Goal: Task Accomplishment & Management: Manage account settings

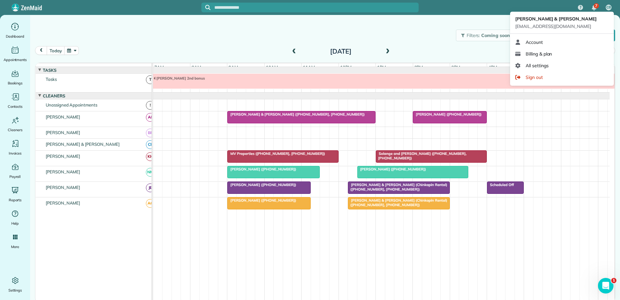
scroll to position [5, 0]
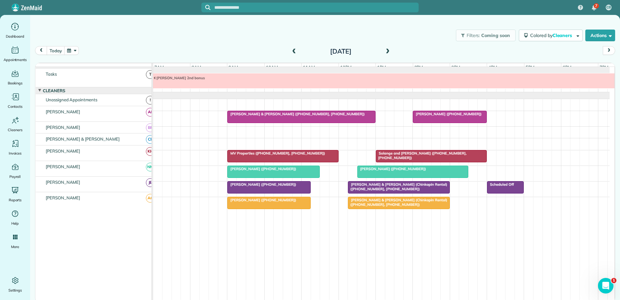
click at [42, 35] on div "Filters: Coming soon Colored by Cleaners Color by Cleaner Color by Team Color b…" at bounding box center [325, 35] width 590 height 21
click at [138, 29] on div "Filters: Coming soon Colored by Cleaners Color by Cleaner Color by Team Color b…" at bounding box center [325, 35] width 590 height 21
click at [441, 118] on div at bounding box center [449, 117] width 73 height 12
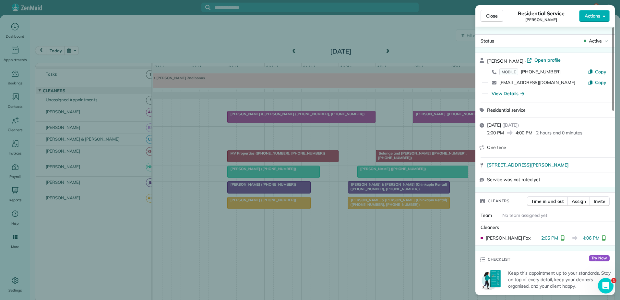
click at [438, 117] on div "Close Residential Service Martin Conlin Actions Status Active Martin Conlin · O…" at bounding box center [310, 150] width 620 height 300
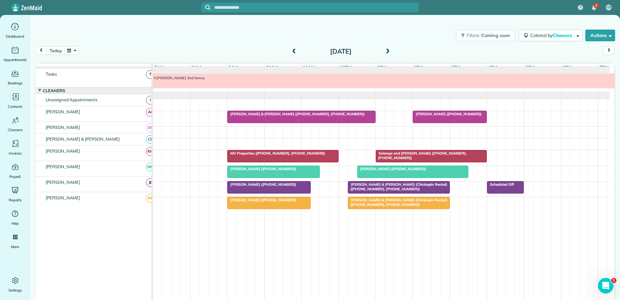
click at [412, 185] on span "Richard & Diane Kirkman (Chinkapin Rental) (+19195484669, +19195483989)" at bounding box center [398, 186] width 100 height 9
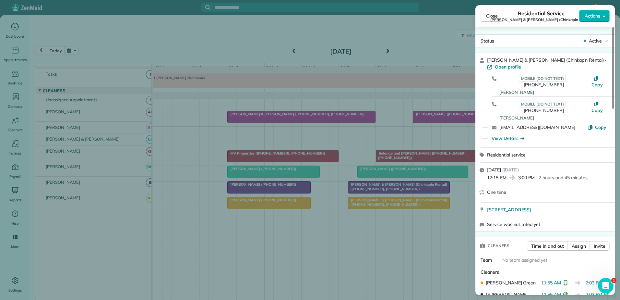
click at [394, 202] on div "Close Residential Service Richard & Diane Kirkman (Chinkapin Rental) Actions St…" at bounding box center [310, 150] width 620 height 300
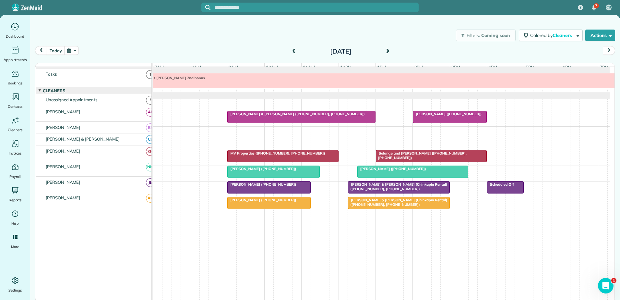
click at [404, 171] on div at bounding box center [413, 172] width 110 height 12
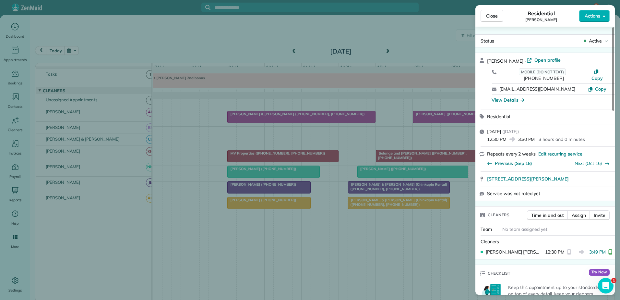
drag, startPoint x: 169, startPoint y: 71, endPoint x: 184, endPoint y: 80, distance: 18.0
click at [173, 74] on div "Close Residential Bonnie Marland Actions Status Active Bonnie Marland · Open pr…" at bounding box center [310, 150] width 620 height 300
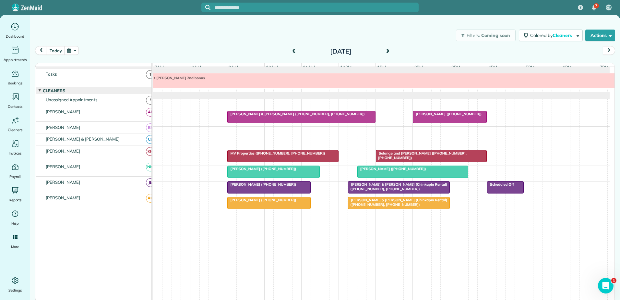
click at [438, 113] on span "Martin Conlin (+13212054524)" at bounding box center [446, 114] width 69 height 5
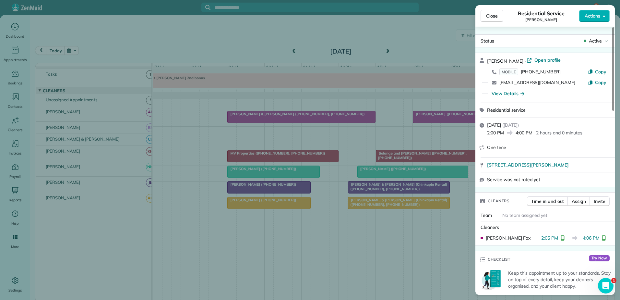
click at [438, 113] on div "Close Residential Service Martin Conlin Actions Status Active Martin Conlin · O…" at bounding box center [310, 150] width 620 height 300
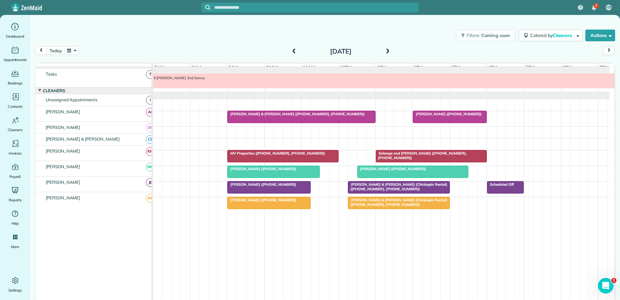
click at [427, 151] on span "Solange and Arjun Ajmani (+19195309888, +19199241630)" at bounding box center [420, 155] width 91 height 9
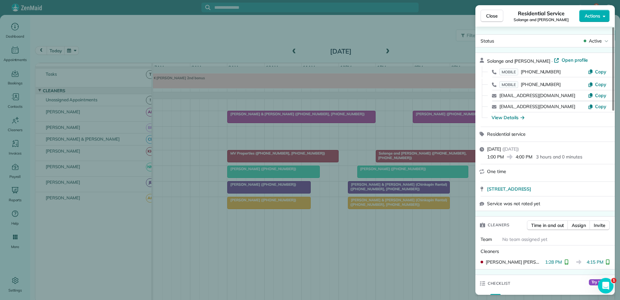
click at [241, 125] on div "Close Residential Service Solange and Arjun Ajmani Actions Status Active Solang…" at bounding box center [310, 150] width 620 height 300
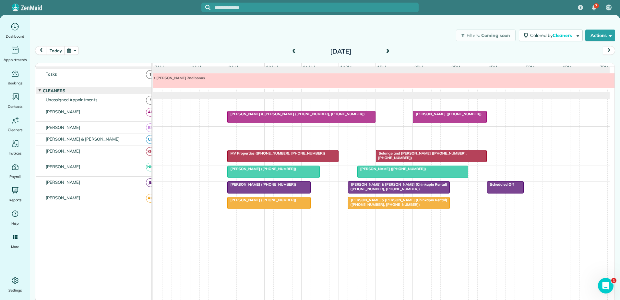
click at [293, 53] on span at bounding box center [293, 52] width 7 height 6
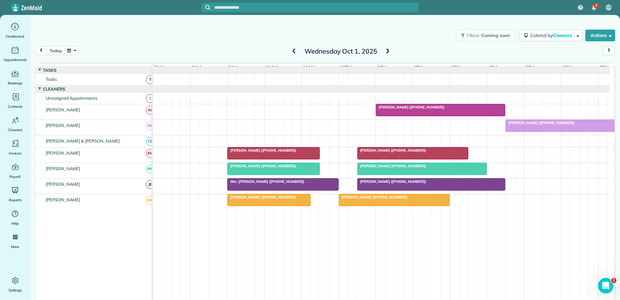
click at [531, 131] on div at bounding box center [561, 126] width 110 height 12
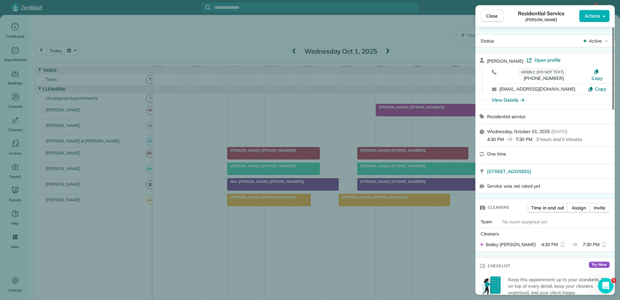
click at [245, 142] on div "Close Residential Service Ramses Meijer Actions Status Active Ramses Meijer · O…" at bounding box center [310, 150] width 620 height 300
click at [245, 142] on div at bounding box center [310, 150] width 620 height 300
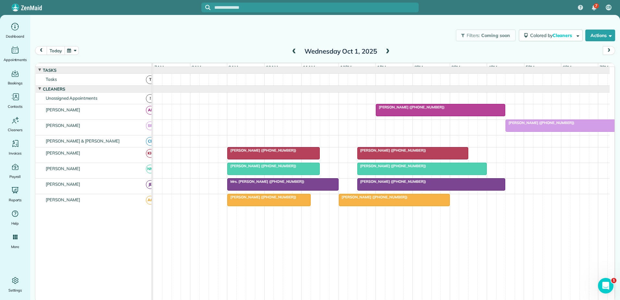
click at [51, 52] on button "today" at bounding box center [56, 50] width 18 height 9
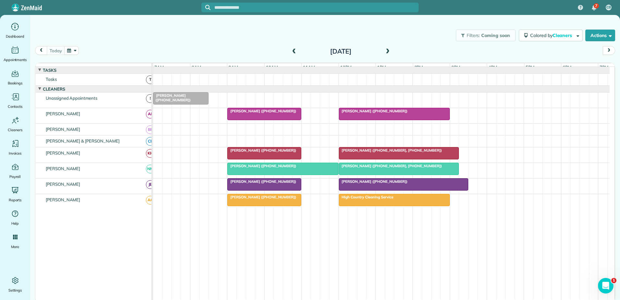
click at [239, 113] on span "[PERSON_NAME] ([PHONE_NUMBER])" at bounding box center [261, 111] width 69 height 5
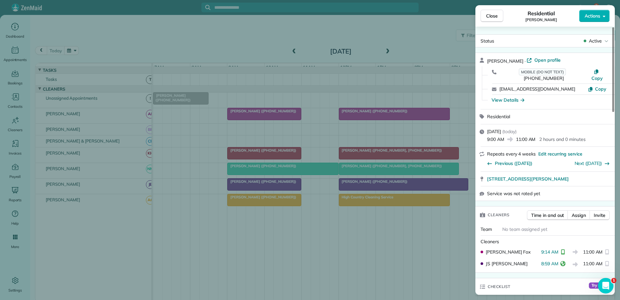
click at [241, 117] on div "Close Residential Jayjit Roy Actions Status Active Jayjit Roy · Open profile MO…" at bounding box center [310, 150] width 620 height 300
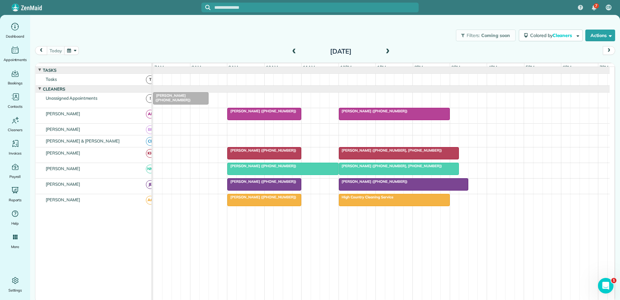
click at [243, 158] on div at bounding box center [264, 153] width 73 height 12
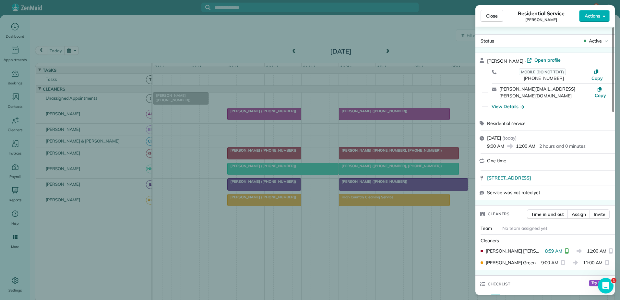
click at [243, 157] on div "Close Residential Service [PERSON_NAME] Actions Status Active [PERSON_NAME] · O…" at bounding box center [310, 150] width 620 height 300
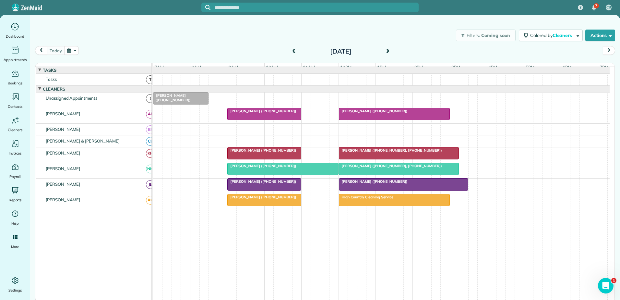
click at [244, 168] on span "[PERSON_NAME] ([PHONE_NUMBER])" at bounding box center [261, 165] width 69 height 5
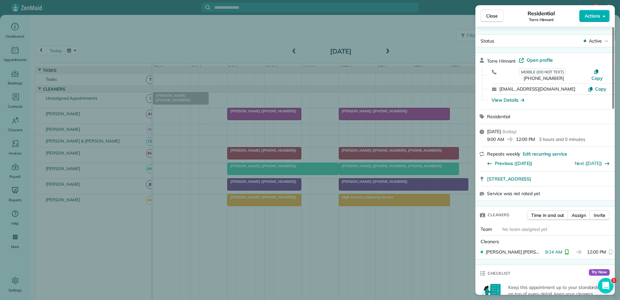
click at [244, 172] on div "Close Residential Torre Hinnant Actions Status Active Torre Hinnant · Open prof…" at bounding box center [310, 150] width 620 height 300
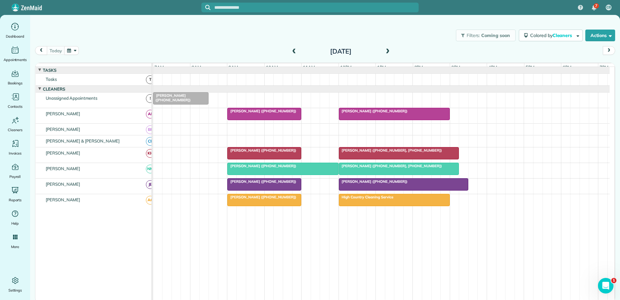
click at [243, 199] on span "[PERSON_NAME] ([PHONE_NUMBER])" at bounding box center [261, 197] width 69 height 5
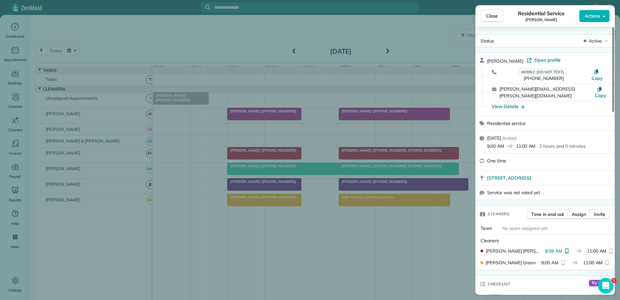
click at [243, 204] on div "Close Residential Service [PERSON_NAME] Actions Status Active [PERSON_NAME] · O…" at bounding box center [310, 150] width 620 height 300
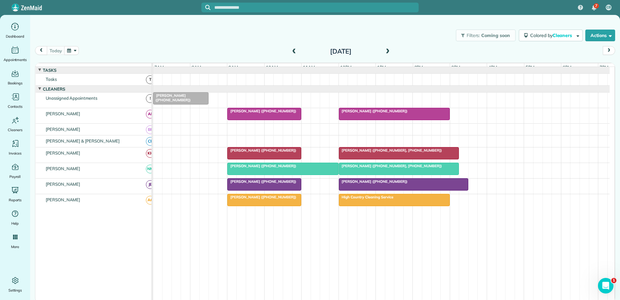
drag, startPoint x: 294, startPoint y: 49, endPoint x: 292, endPoint y: 54, distance: 5.8
click at [294, 49] on span at bounding box center [293, 52] width 7 height 6
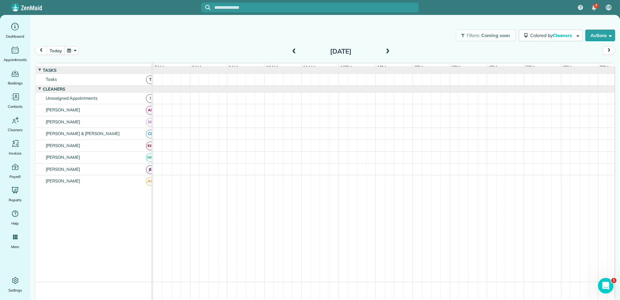
scroll to position [5, 0]
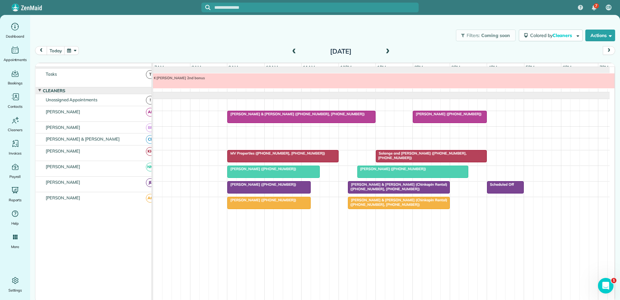
click at [390, 200] on span "Richard & Diane Kirkman (Chinkapin Rental) (+19195484669, +19195483989)" at bounding box center [398, 201] width 100 height 9
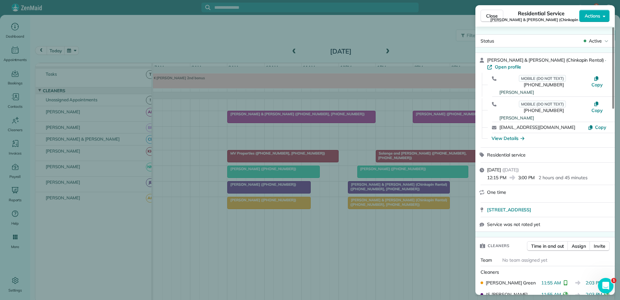
click at [383, 202] on div "Close Residential Service Richard & Diane Kirkman (Chinkapin Rental) Actions St…" at bounding box center [310, 150] width 620 height 300
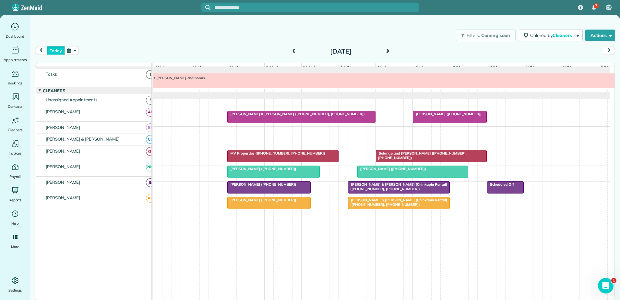
click at [49, 51] on button "today" at bounding box center [56, 50] width 18 height 9
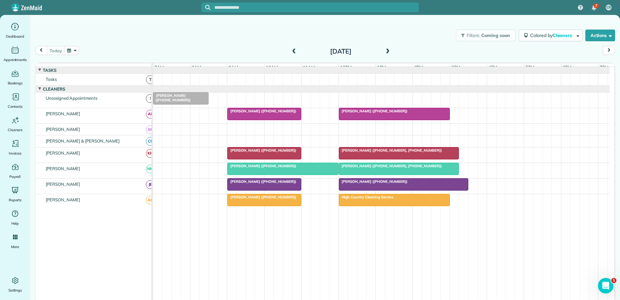
click at [251, 199] on span "[PERSON_NAME] ([PHONE_NUMBER])" at bounding box center [261, 197] width 69 height 5
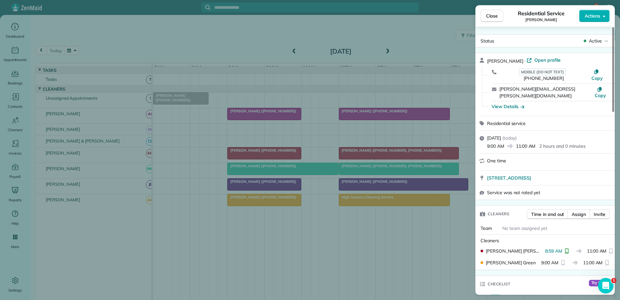
click at [251, 202] on div "Close Residential Service [PERSON_NAME] Actions Status Active [PERSON_NAME] · O…" at bounding box center [310, 150] width 620 height 300
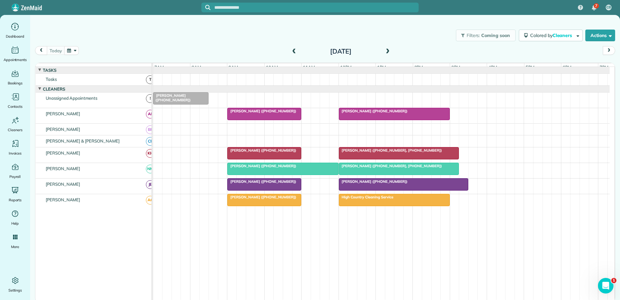
click at [250, 199] on span "[PERSON_NAME] ([PHONE_NUMBER])" at bounding box center [261, 197] width 69 height 5
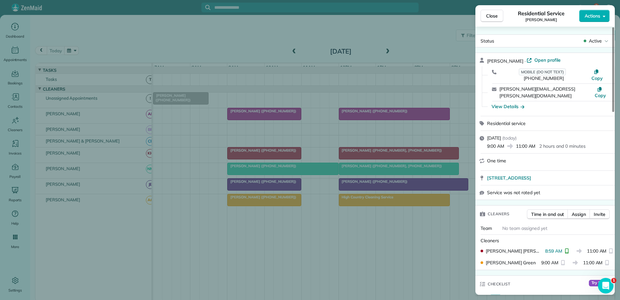
click at [250, 204] on div "Close Residential Service [PERSON_NAME] Actions Status Active [PERSON_NAME] · O…" at bounding box center [310, 150] width 620 height 300
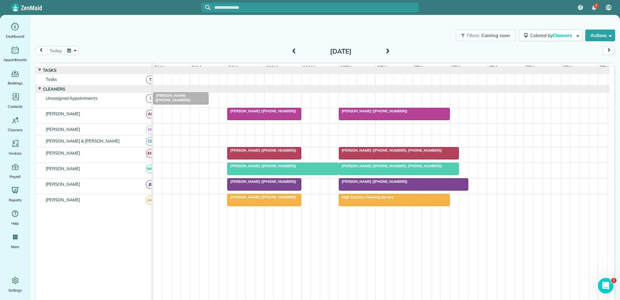
click at [254, 199] on span "[PERSON_NAME] ([PHONE_NUMBER])" at bounding box center [261, 197] width 69 height 5
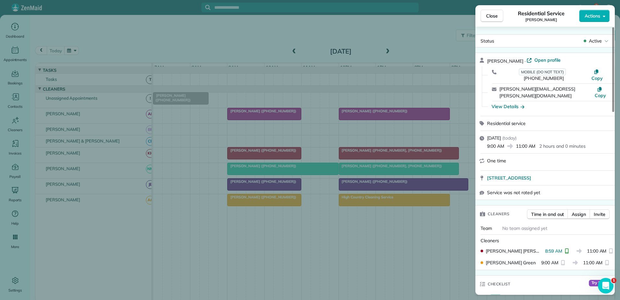
click at [254, 202] on div "Close Residential Service [PERSON_NAME] Actions Status Active [PERSON_NAME] · O…" at bounding box center [310, 150] width 620 height 300
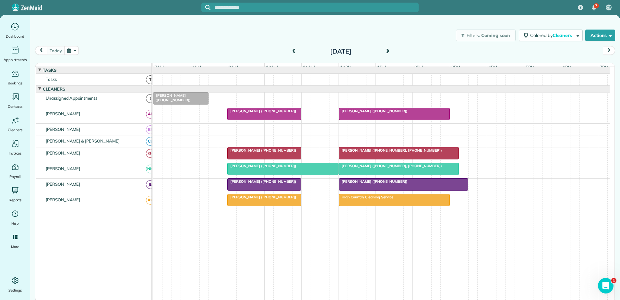
click at [190, 42] on div "Filters: Coming soon Colored by Cleaners Color by Cleaner Color by Team Color b…" at bounding box center [325, 35] width 590 height 21
